Goal: Navigation & Orientation: Find specific page/section

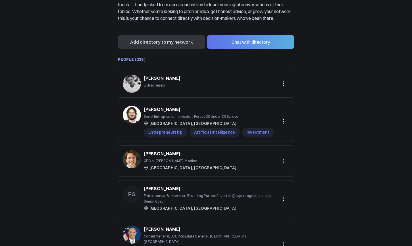
scroll to position [95, 0]
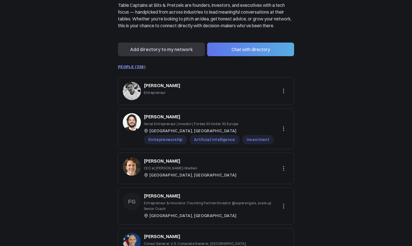
click at [140, 69] on link "PEOPLE (238)" at bounding box center [132, 66] width 28 height 5
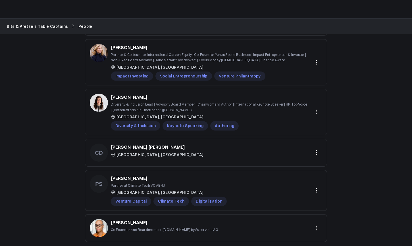
scroll to position [260, 0]
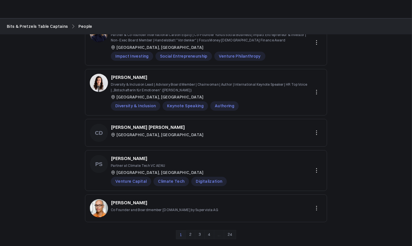
click at [189, 235] on link "2" at bounding box center [191, 234] width 10 height 9
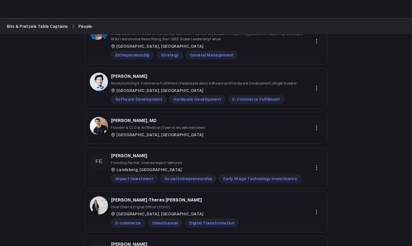
scroll to position [266, 0]
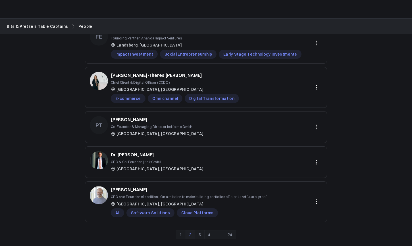
click at [198, 236] on link "3" at bounding box center [200, 234] width 10 height 9
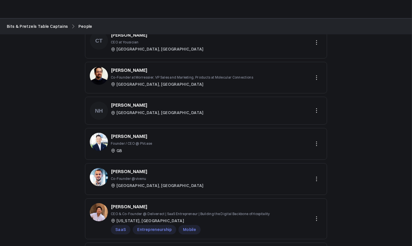
scroll to position [238, 0]
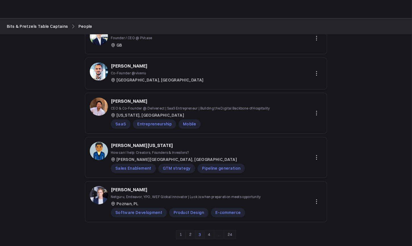
click at [201, 235] on span "3" at bounding box center [200, 234] width 10 height 9
click at [199, 236] on span "3" at bounding box center [200, 234] width 10 height 9
click at [206, 227] on div "1 2 3 4 ... 24" at bounding box center [206, 233] width 242 height 14
click at [209, 236] on link "4" at bounding box center [209, 234] width 10 height 9
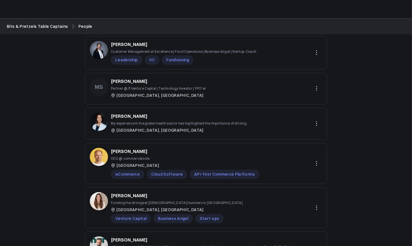
scroll to position [0, 0]
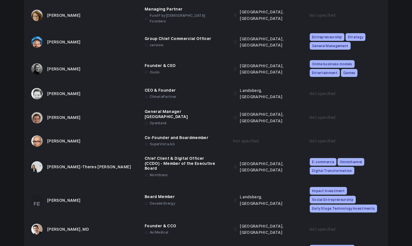
scroll to position [4974, 0]
